Goal: Browse casually

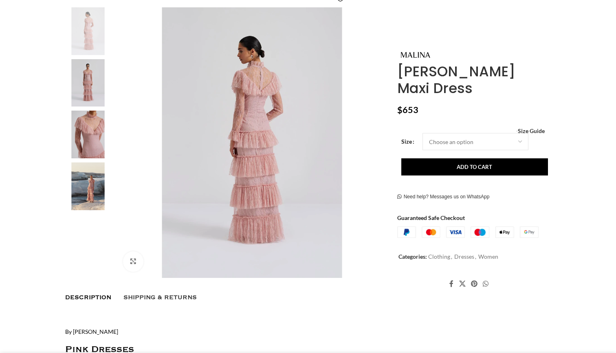
scroll to position [134, 0]
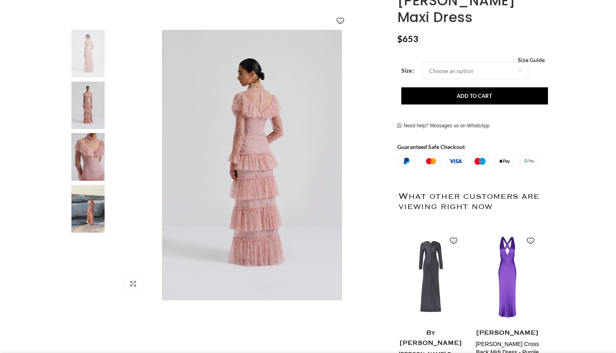
click at [89, 157] on img at bounding box center [88, 157] width 50 height 48
click at [89, 157] on img "3 / 4" at bounding box center [88, 157] width 50 height 48
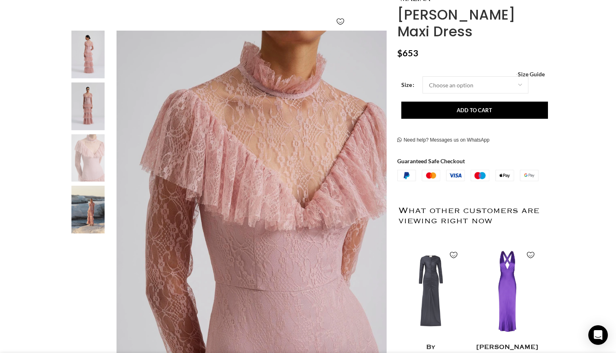
scroll to position [0, 86]
click at [95, 222] on img "4 / 4" at bounding box center [88, 210] width 50 height 48
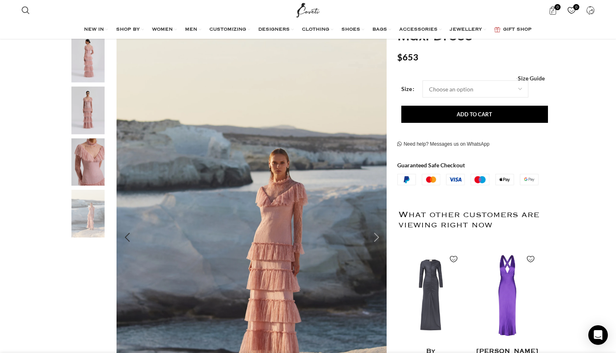
scroll to position [126, 0]
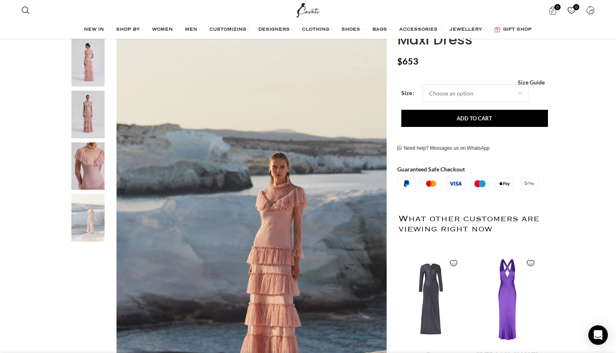
click at [89, 129] on img "2 / 4" at bounding box center [88, 115] width 50 height 48
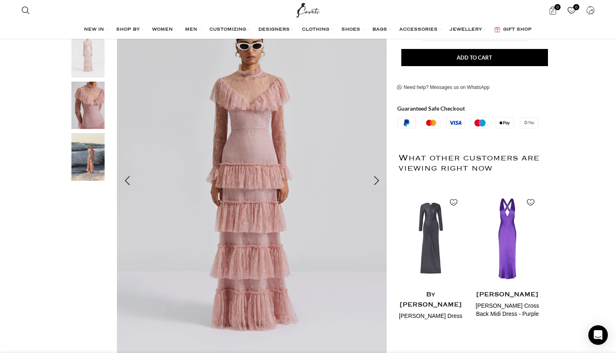
scroll to position [186, 0]
click at [117, 261] on img "2 / 4" at bounding box center [252, 180] width 270 height 405
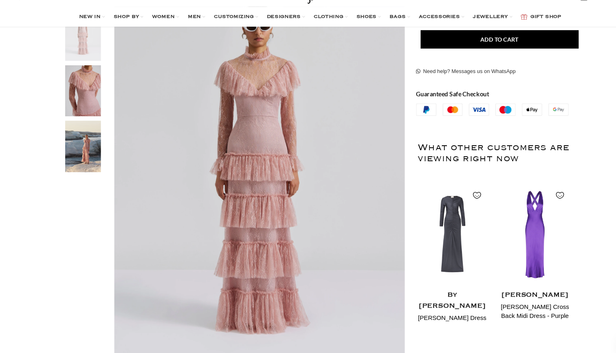
scroll to position [0, 0]
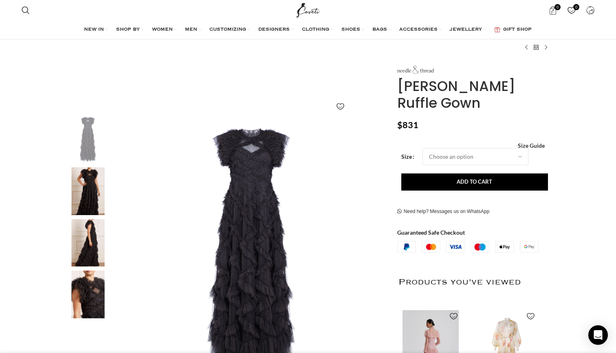
scroll to position [51, 0]
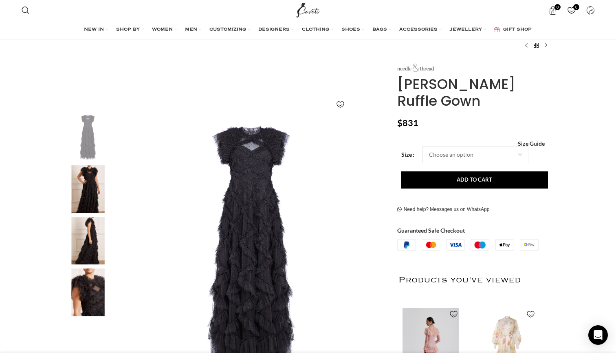
click at [96, 202] on img "2 / 4" at bounding box center [88, 189] width 50 height 48
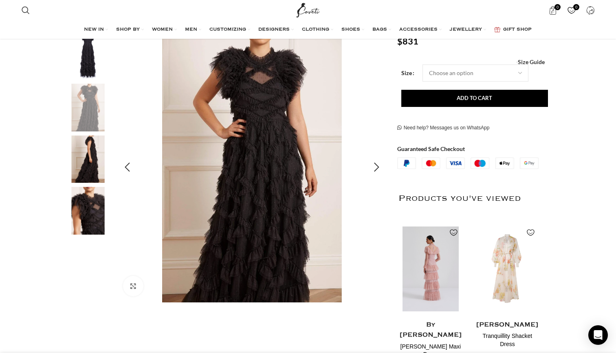
scroll to position [139, 0]
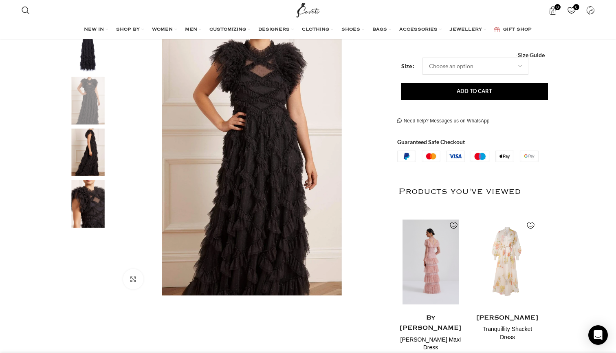
click at [93, 153] on img "3 / 4" at bounding box center [88, 152] width 50 height 48
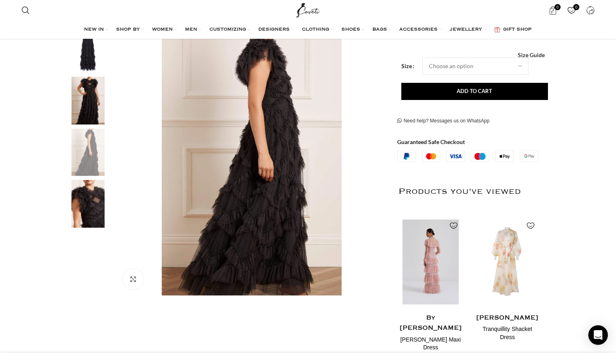
click at [94, 188] on img "4 / 4" at bounding box center [88, 204] width 50 height 48
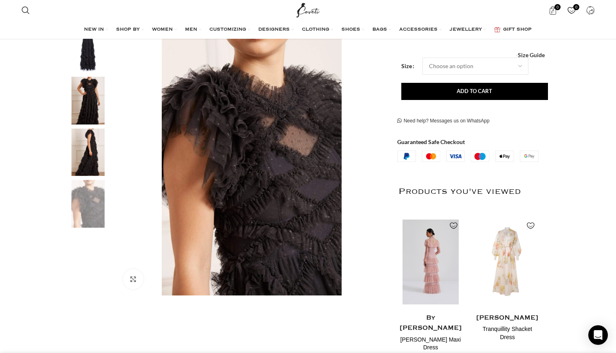
scroll to position [0, 172]
click at [97, 103] on img "2 / 4" at bounding box center [88, 101] width 50 height 48
